Goal: Information Seeking & Learning: Understand process/instructions

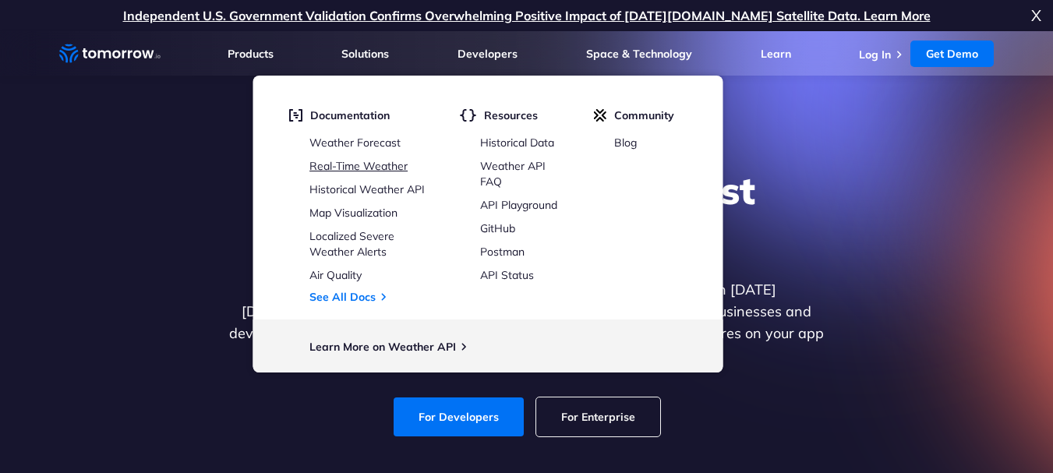
click at [369, 168] on link "Real-Time Weather" at bounding box center [358, 166] width 98 height 14
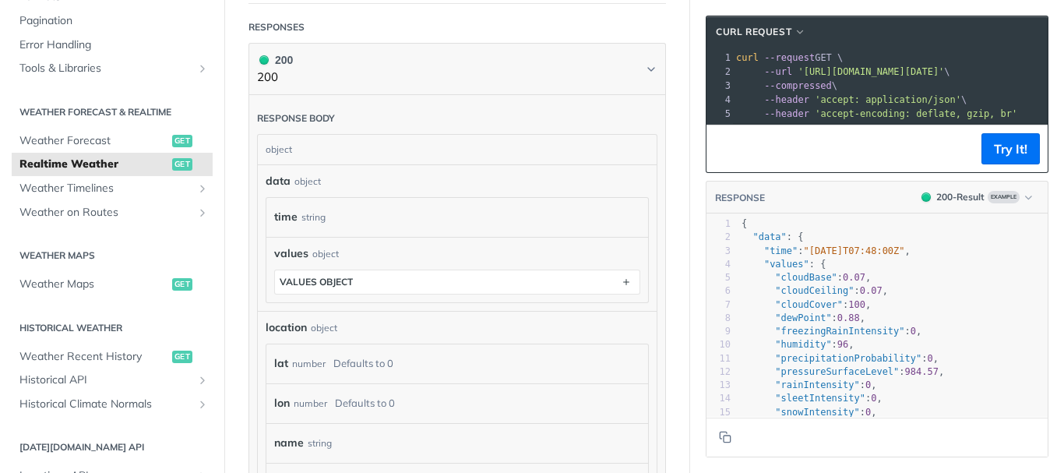
scroll to position [613, 0]
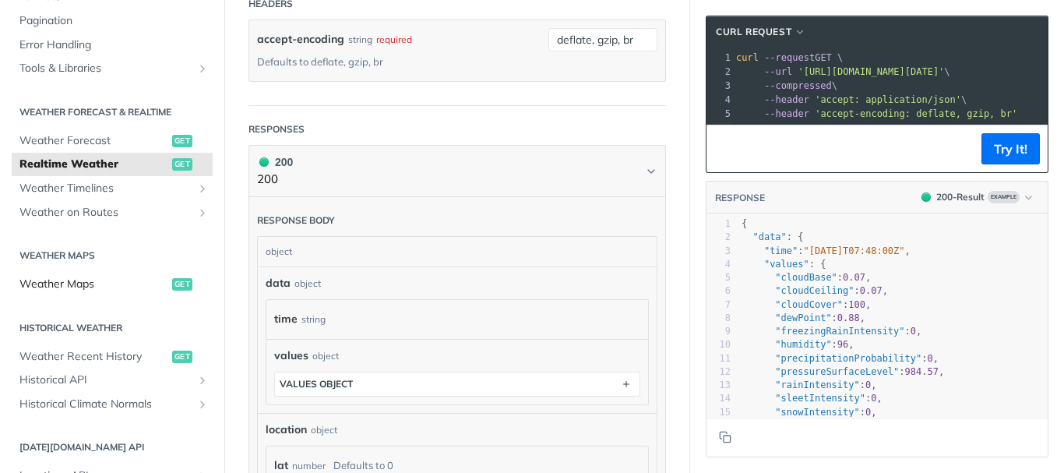
click at [101, 284] on span "Weather Maps" at bounding box center [93, 285] width 149 height 16
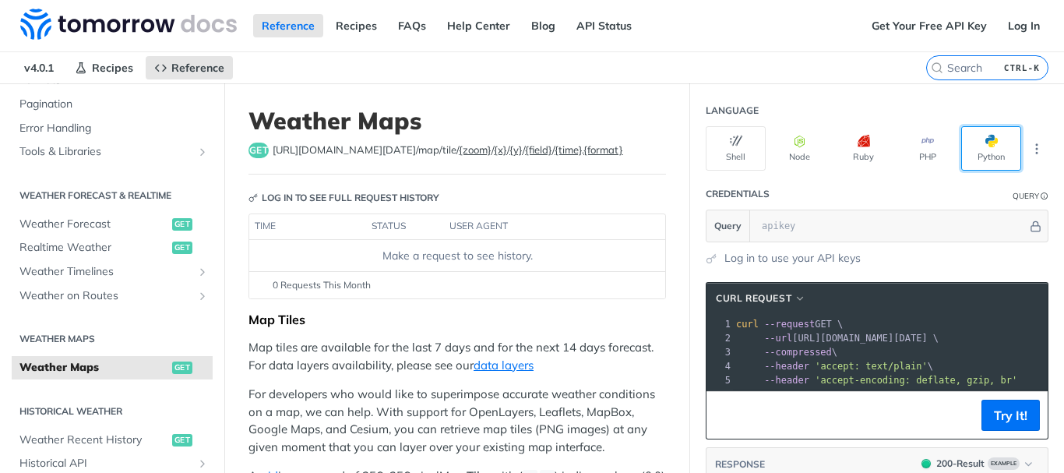
click at [969, 161] on button "Python" at bounding box center [991, 148] width 60 height 44
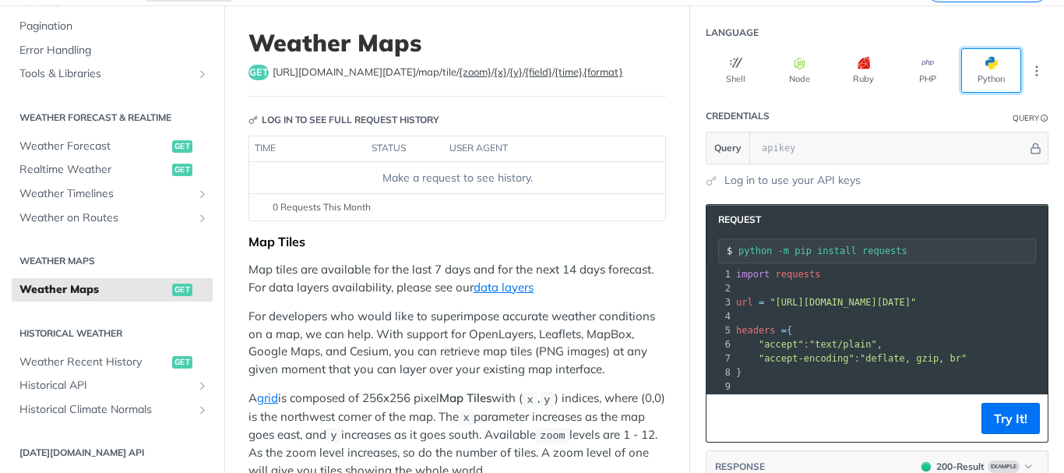
scroll to position [1, 0]
